Goal: Register for event/course

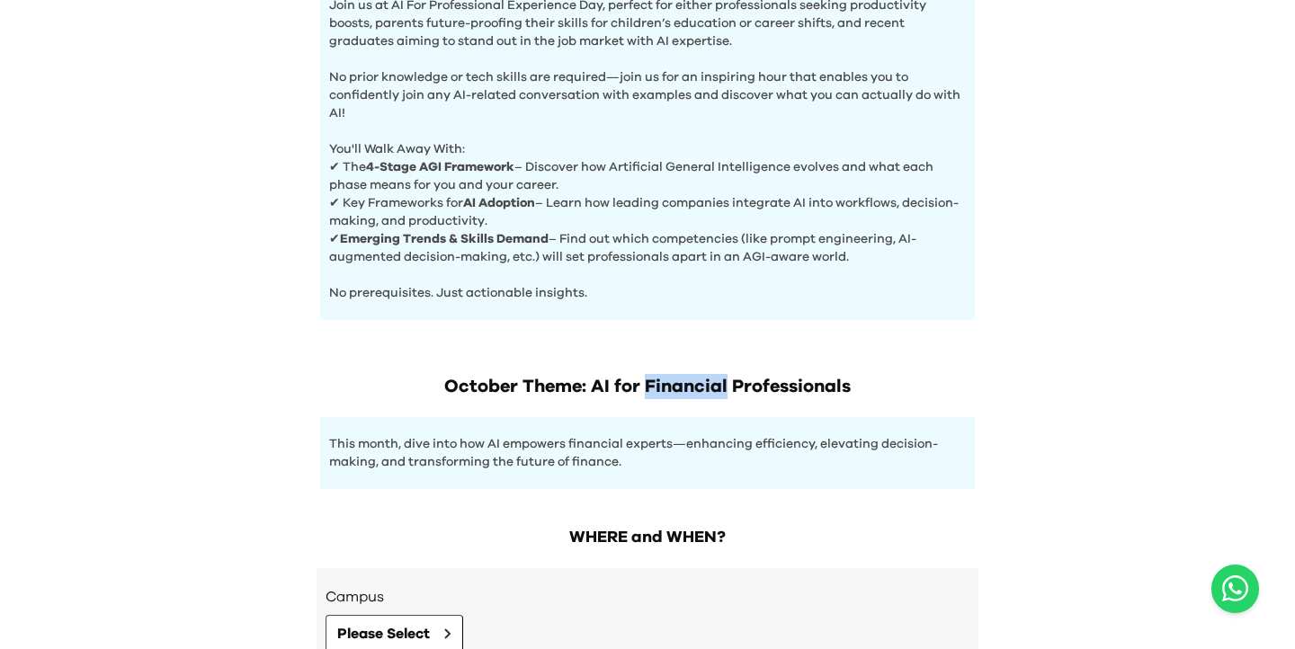
scroll to position [846, 0]
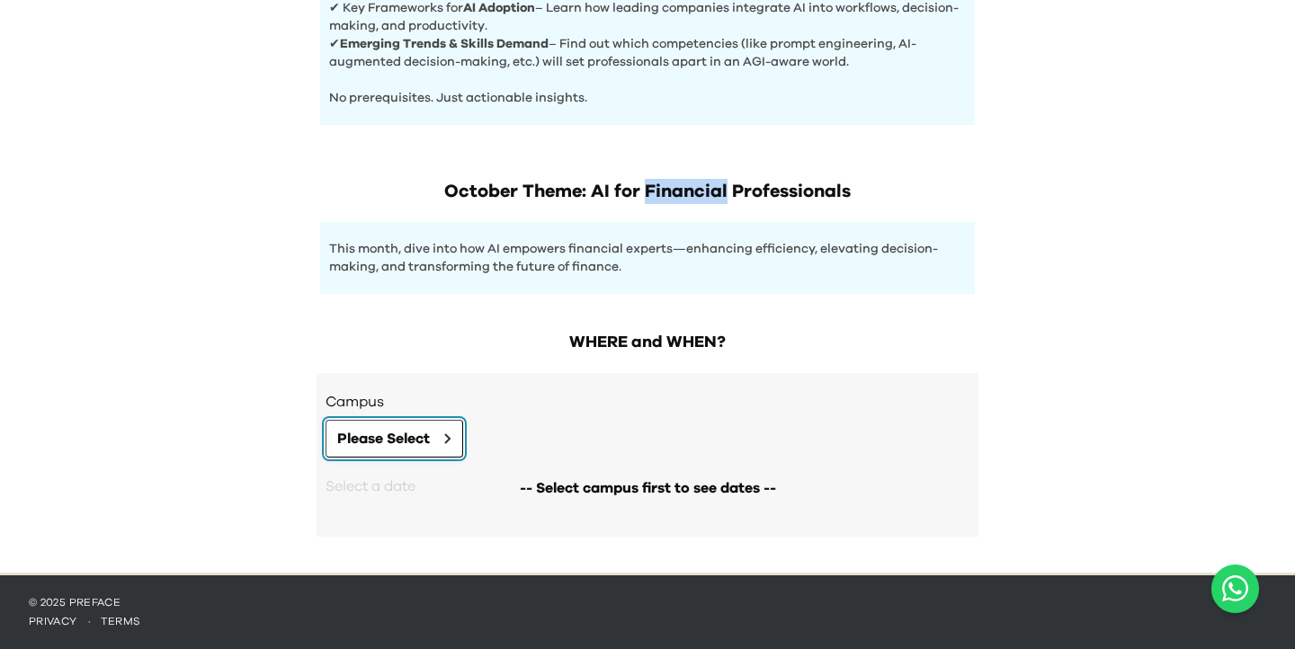
click at [404, 435] on span "Please Select" at bounding box center [383, 439] width 93 height 22
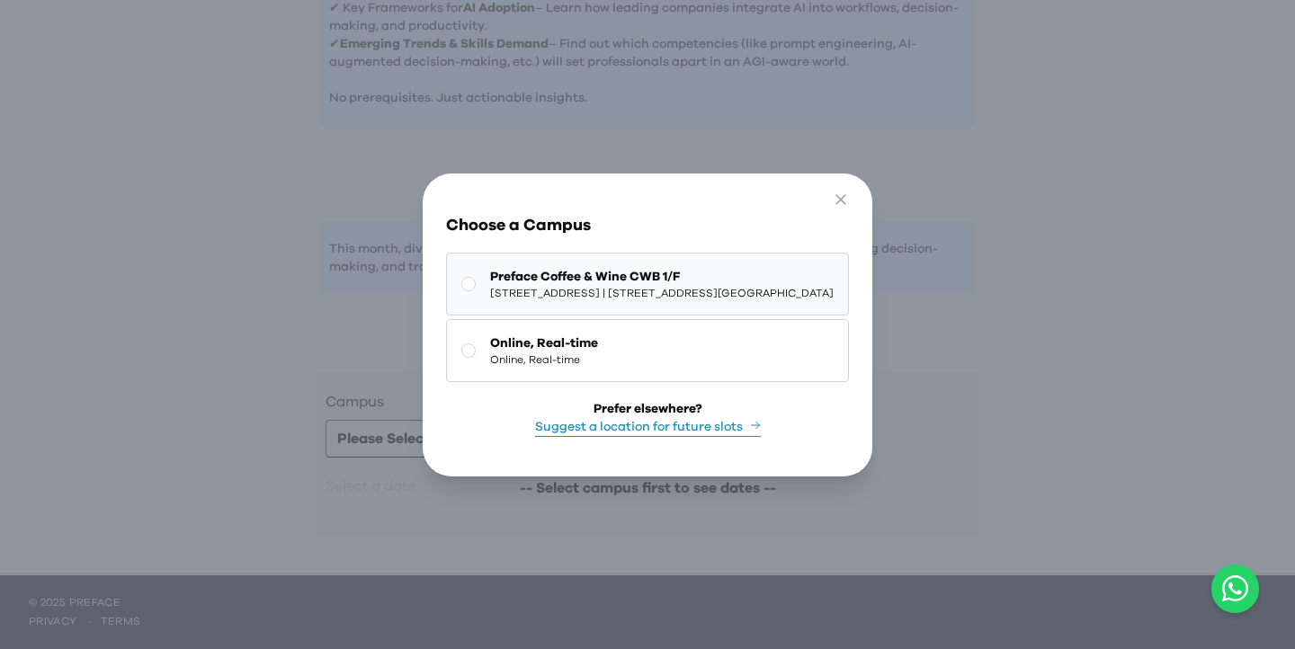
click at [512, 290] on span "[STREET_ADDRESS] | [STREET_ADDRESS][GEOGRAPHIC_DATA]" at bounding box center [662, 293] width 344 height 14
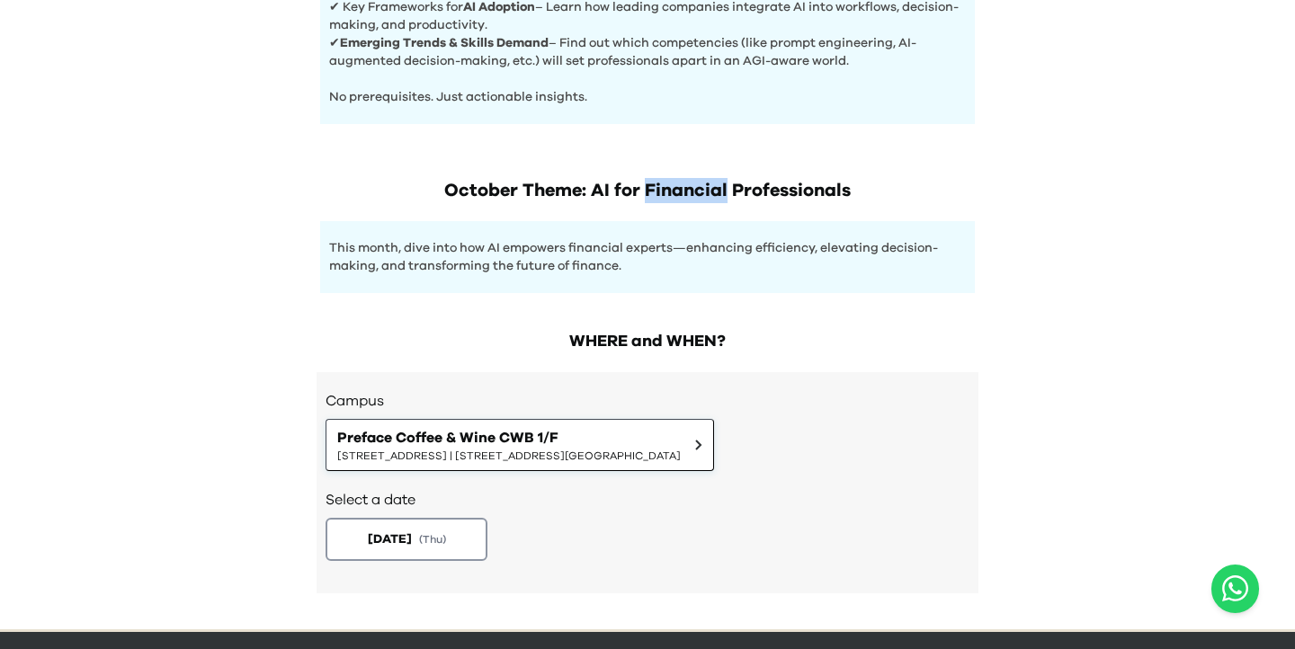
scroll to position [904, 0]
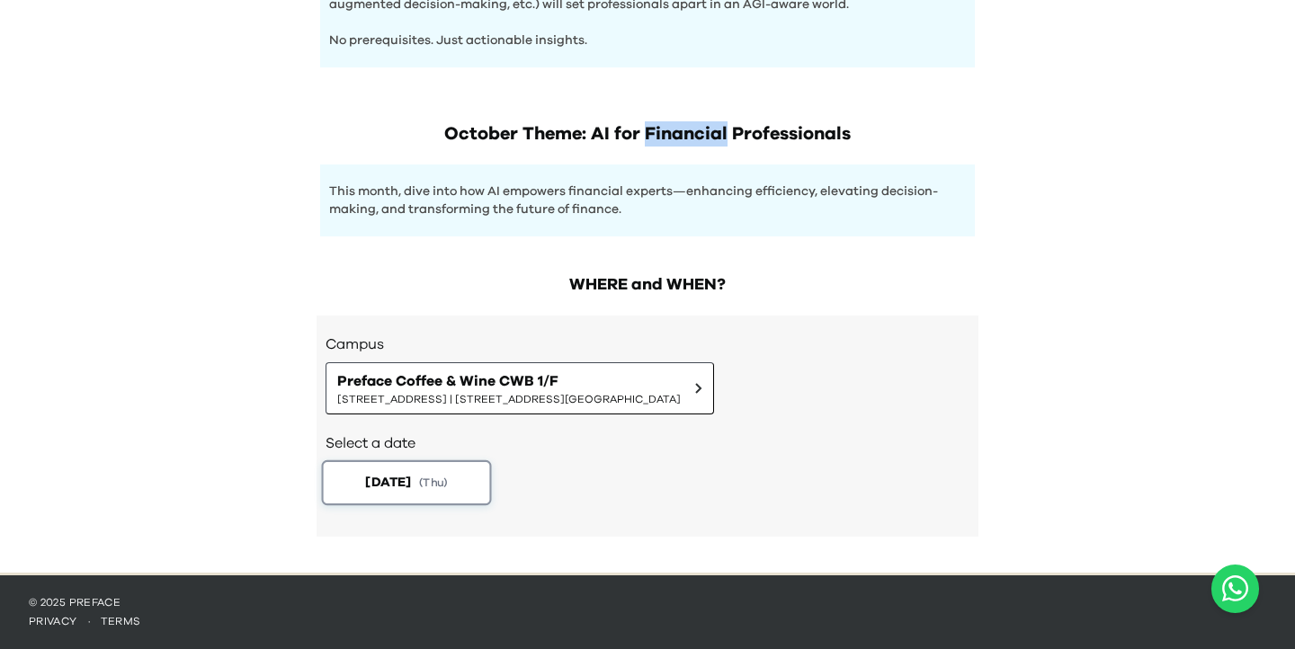
click at [445, 470] on button "[DATE] ( Thu )" at bounding box center [407, 483] width 170 height 45
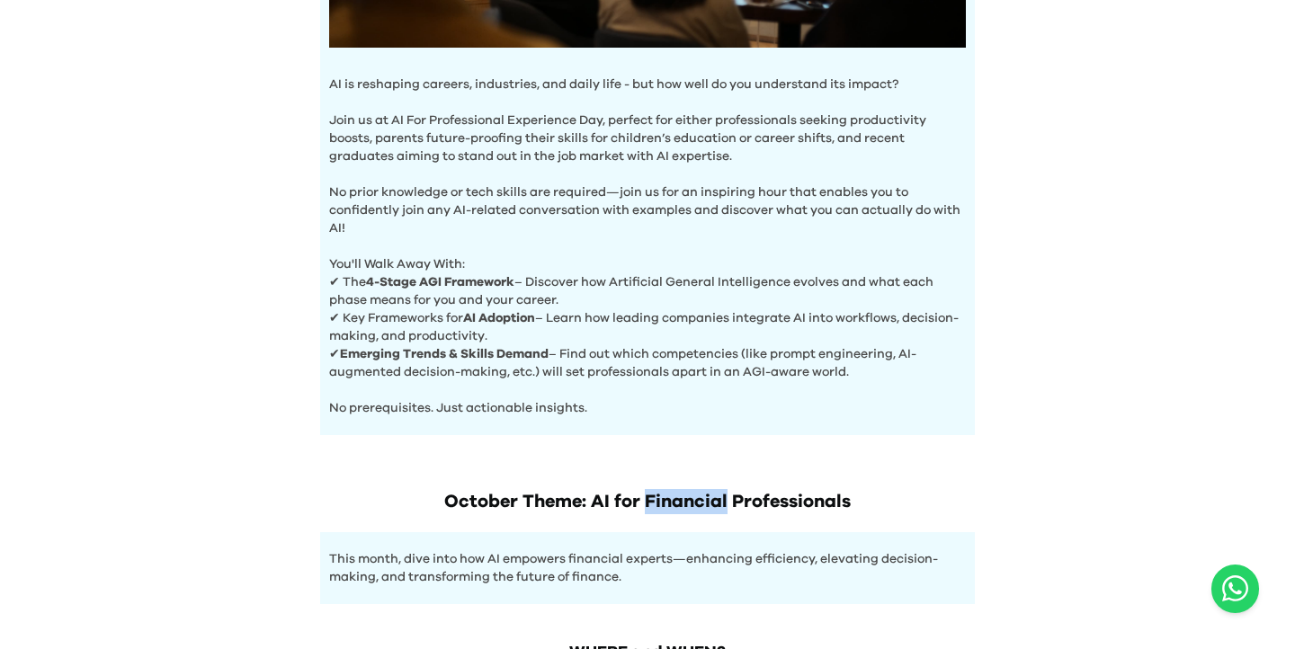
scroll to position [534, 0]
drag, startPoint x: 875, startPoint y: 373, endPoint x: 334, endPoint y: 265, distance: 552.2
click at [334, 265] on div "AI is reshaping careers, industries, and daily life - but how well do you under…" at bounding box center [647, 21] width 655 height 830
click at [595, 351] on p "✔ Emerging Trends & Skills Demand – Find out which competencies (like prompt en…" at bounding box center [647, 364] width 637 height 36
drag, startPoint x: 875, startPoint y: 378, endPoint x: 332, endPoint y: 284, distance: 551.3
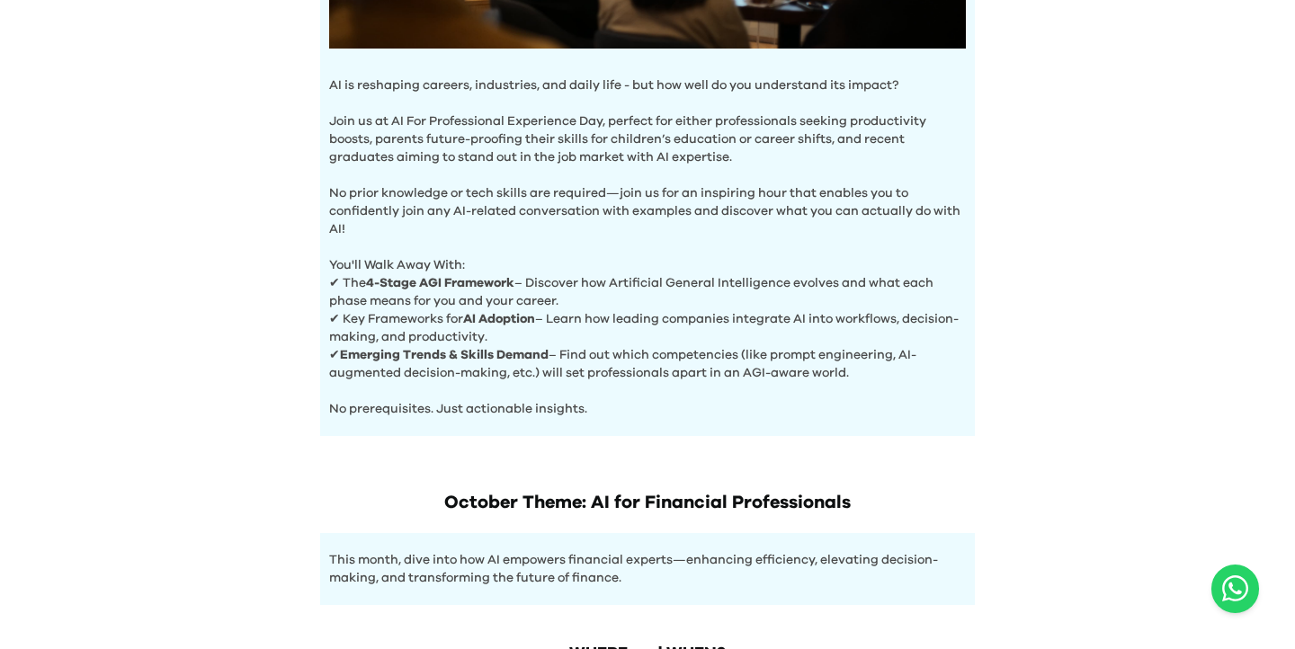
click at [332, 284] on div "AI is reshaping careers, industries, and daily life - but how well do you under…" at bounding box center [647, 21] width 655 height 830
copy div "✔ The 4-Stage AGI Framework – Discover how Artificial General Intelligence evol…"
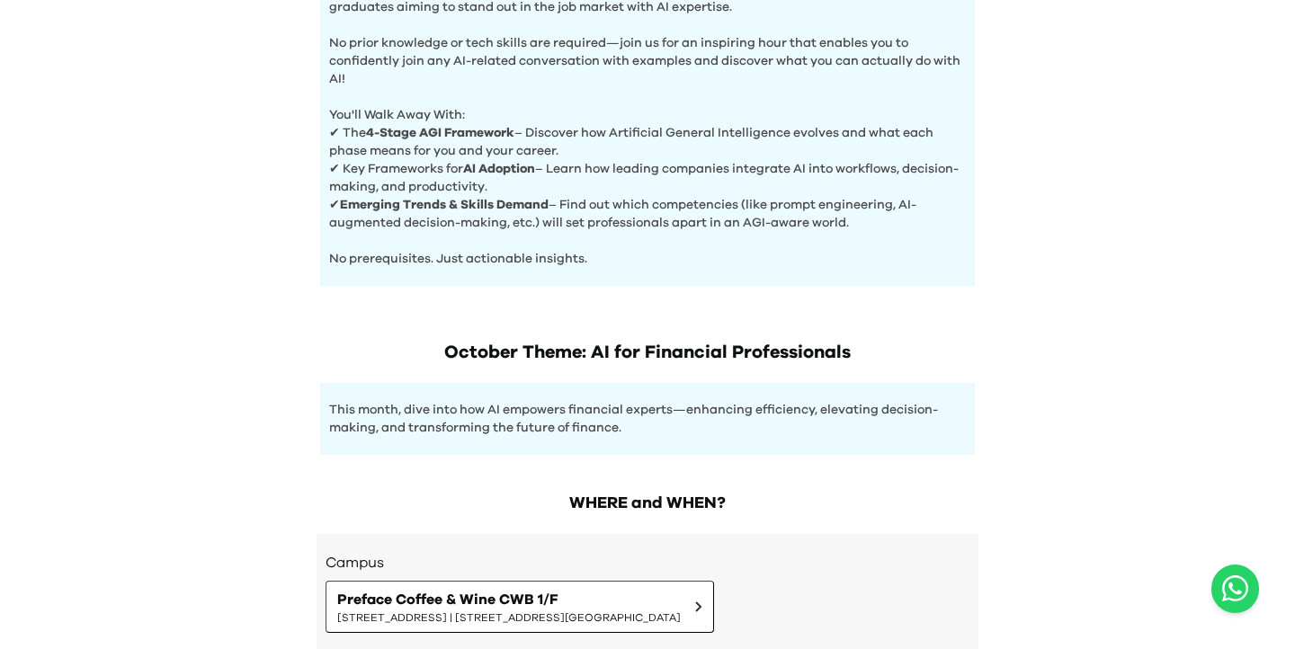
scroll to position [689, 0]
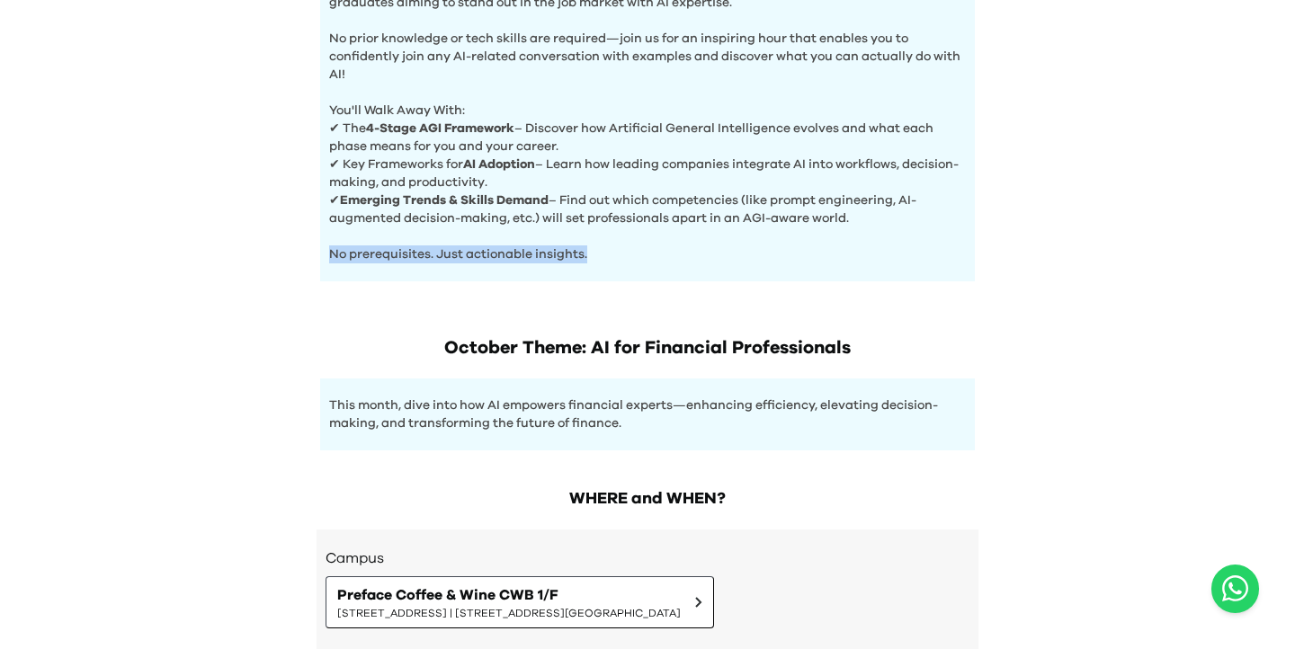
drag, startPoint x: 595, startPoint y: 257, endPoint x: 327, endPoint y: 258, distance: 267.2
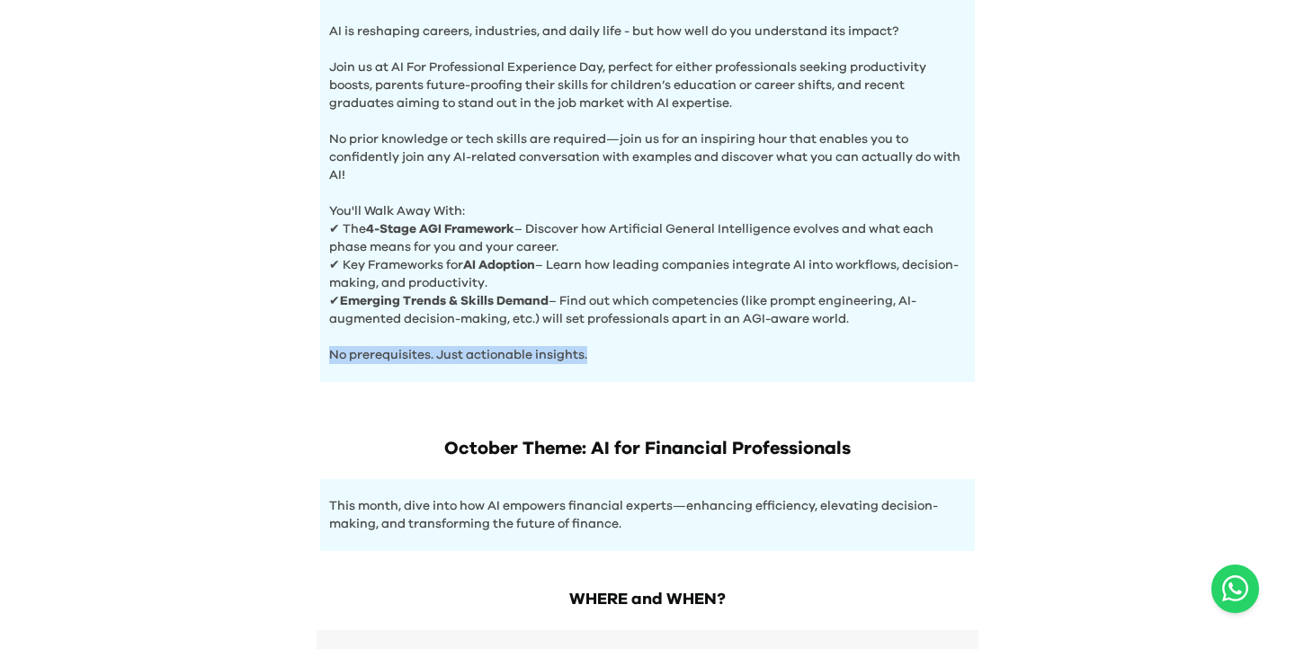
scroll to position [1030, 0]
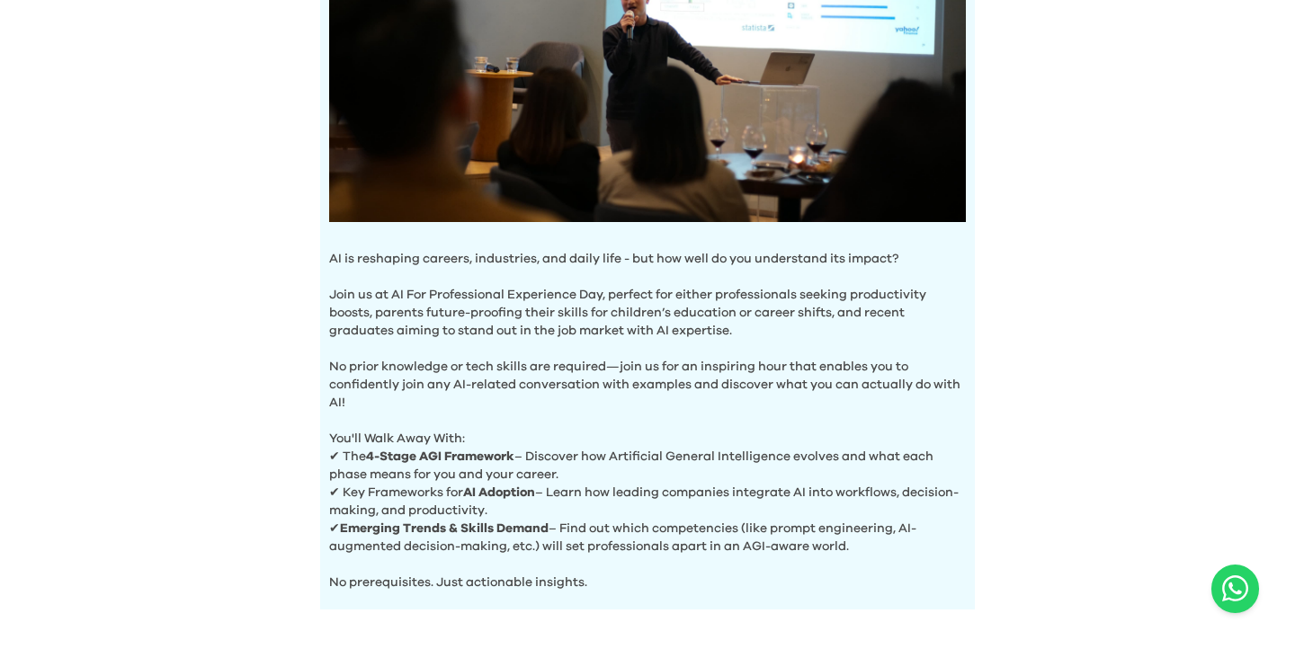
click at [541, 327] on p "Join us at AI For Professional Experience Day, perfect for either professionals…" at bounding box center [647, 304] width 637 height 72
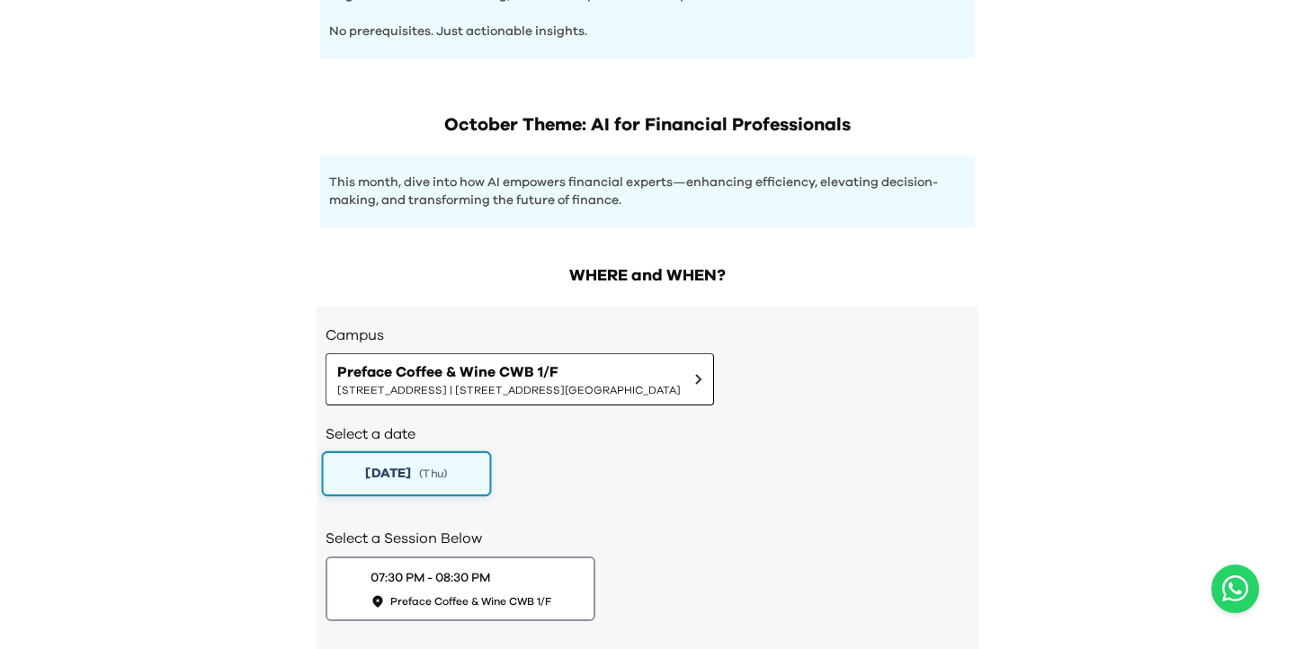
scroll to position [878, 0]
